Goal: Browse casually: Explore the website without a specific task or goal

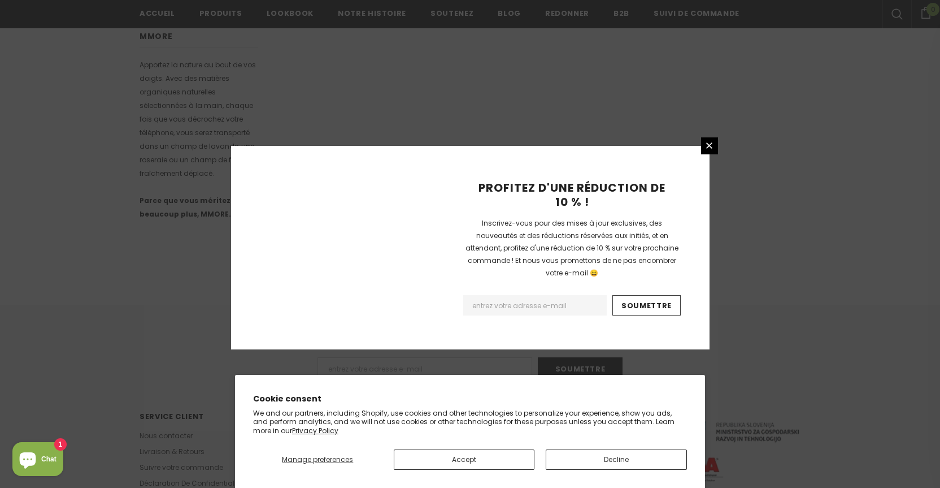
scroll to position [698, 0]
